Goal: Task Accomplishment & Management: Manage account settings

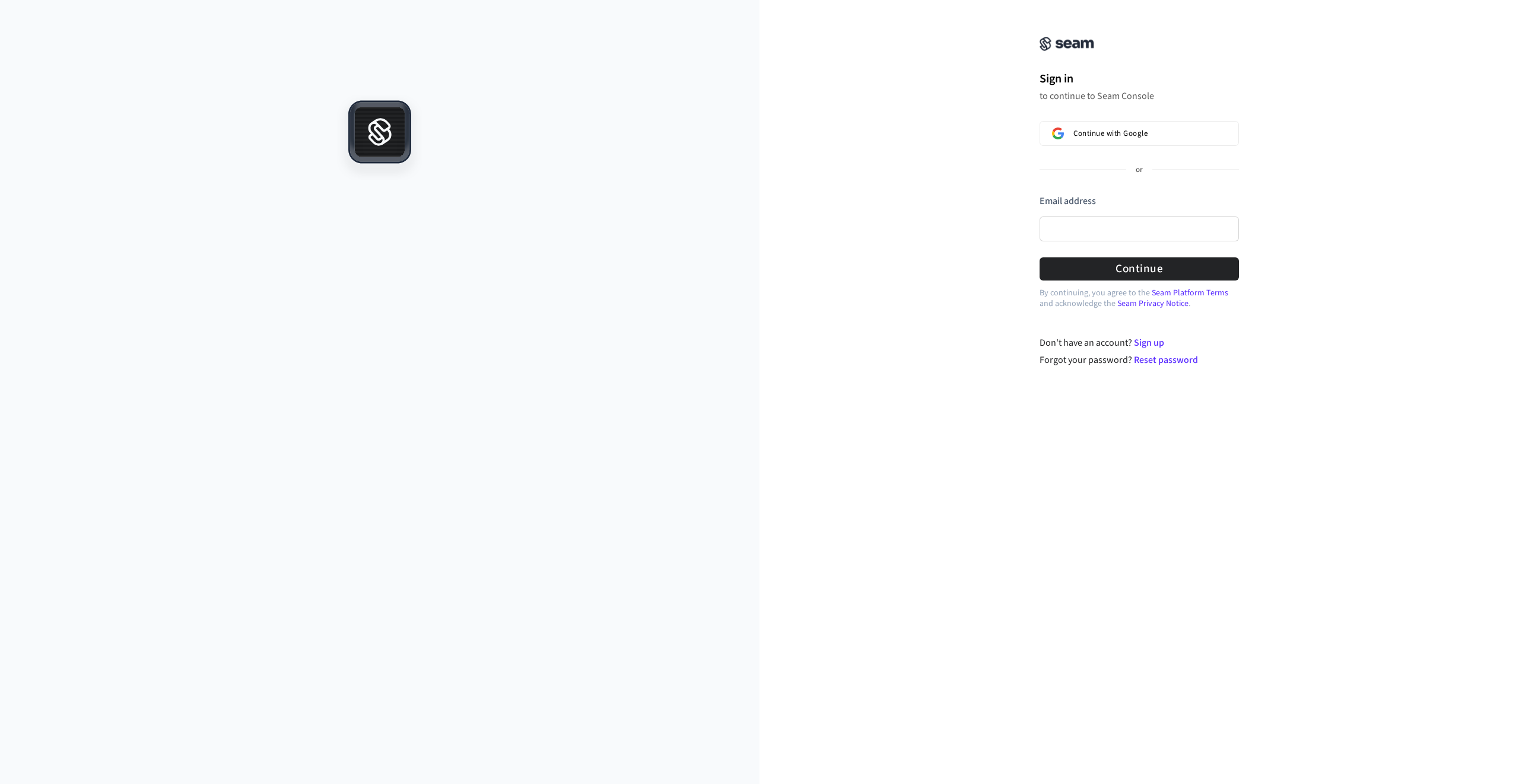
click at [553, 380] on div at bounding box center [380, 439] width 760 height 689
click at [1126, 233] on input "Email address" at bounding box center [1138, 228] width 199 height 25
